Goal: Information Seeking & Learning: Learn about a topic

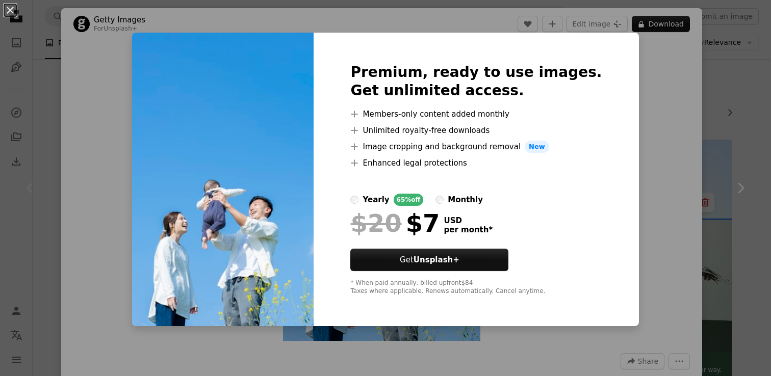
scroll to position [48, 0]
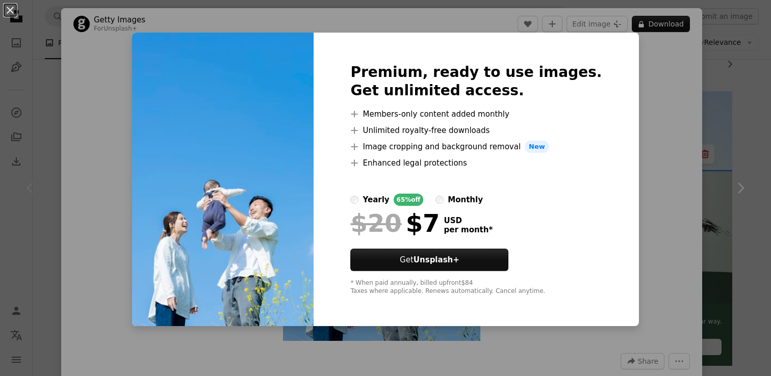
click at [667, 104] on div "An X shape Premium, ready to use images. Get unlimited access. A plus sign Memb…" at bounding box center [385, 188] width 771 height 376
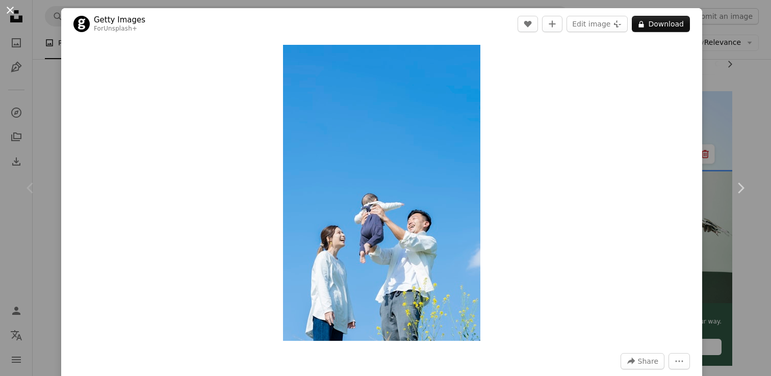
click at [10, 12] on button "An X shape" at bounding box center [10, 10] width 12 height 12
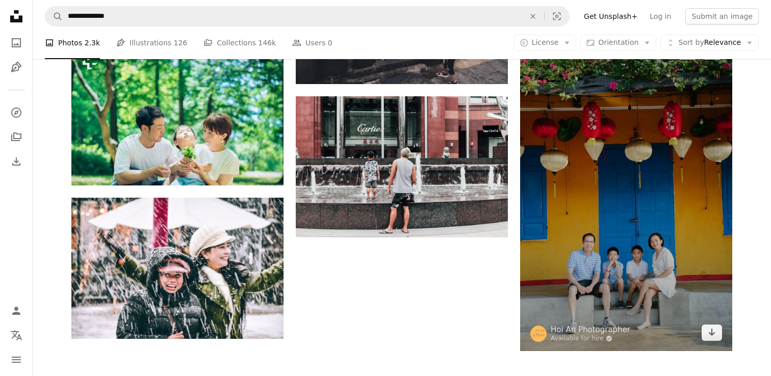
scroll to position [1197, 0]
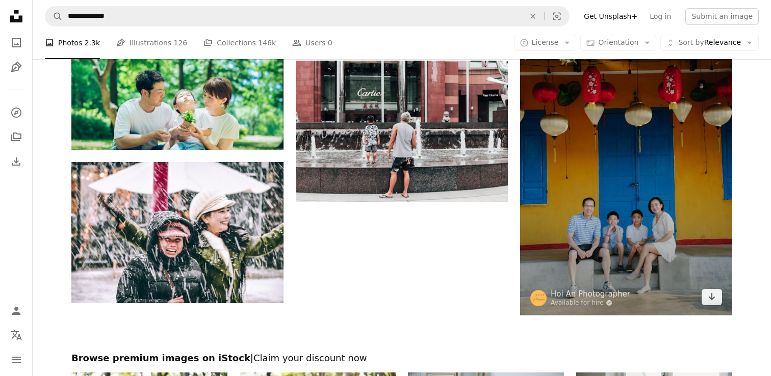
click at [611, 174] on img at bounding box center [626, 156] width 212 height 318
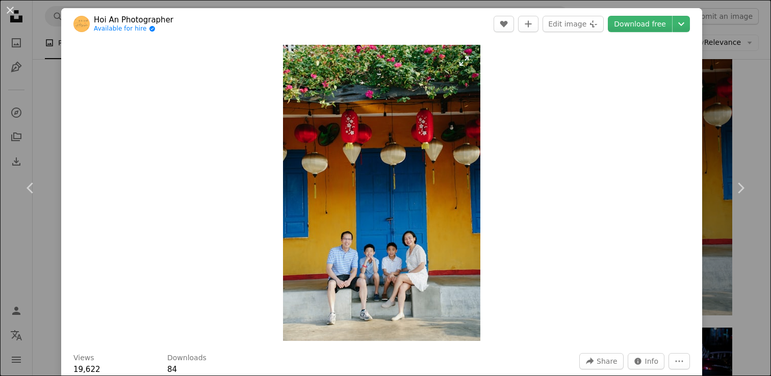
click at [414, 180] on img "Zoom in on this image" at bounding box center [381, 193] width 197 height 296
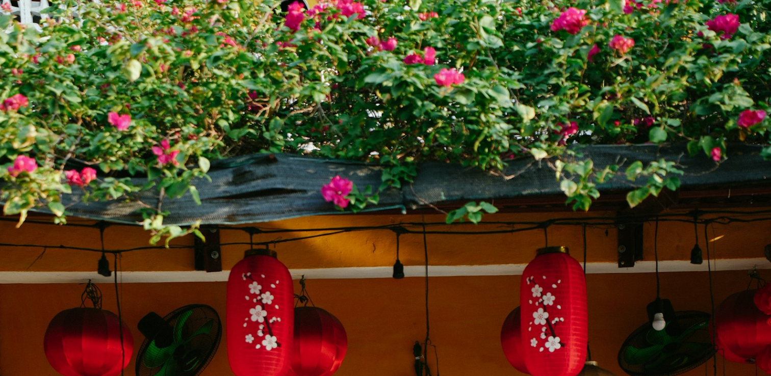
scroll to position [391, 0]
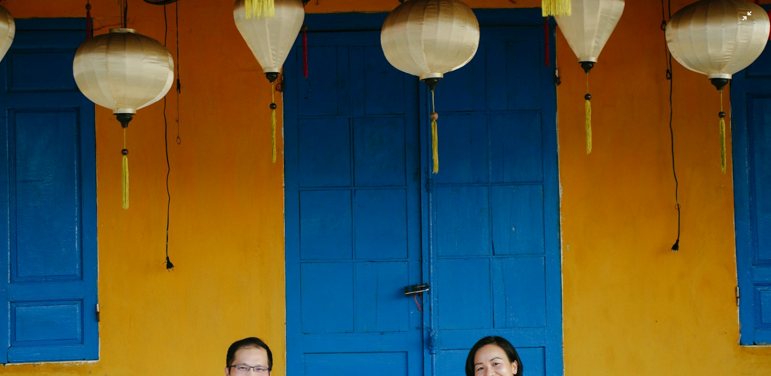
click at [753, 17] on img "Zoom out on this image" at bounding box center [385, 188] width 772 height 1158
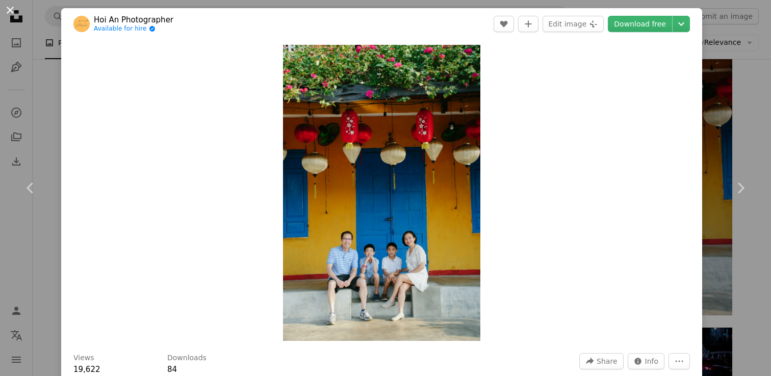
click at [12, 10] on button "An X shape" at bounding box center [10, 10] width 12 height 12
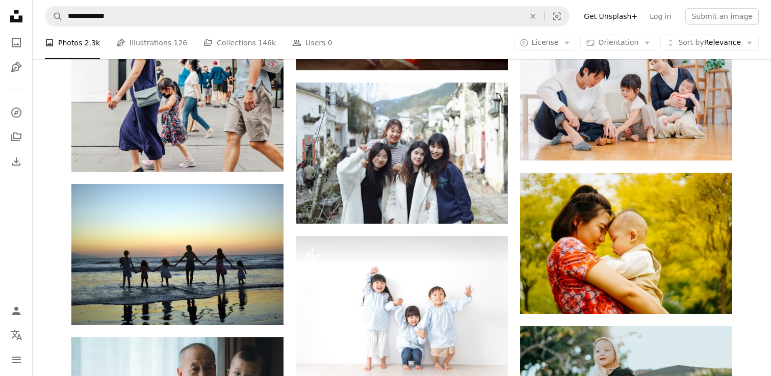
scroll to position [714, 0]
